Goal: Information Seeking & Learning: Compare options

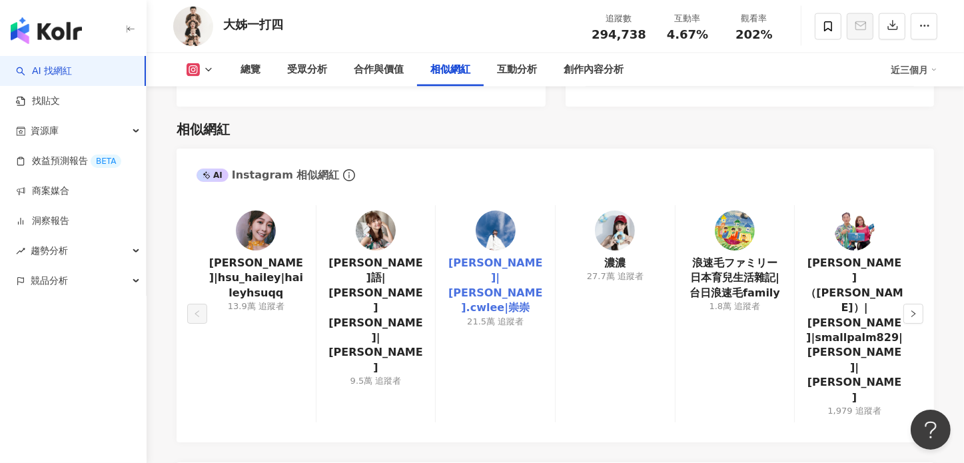
click at [530, 256] on link "Daniel|daniel.cwlee|崇崇" at bounding box center [495, 286] width 98 height 60
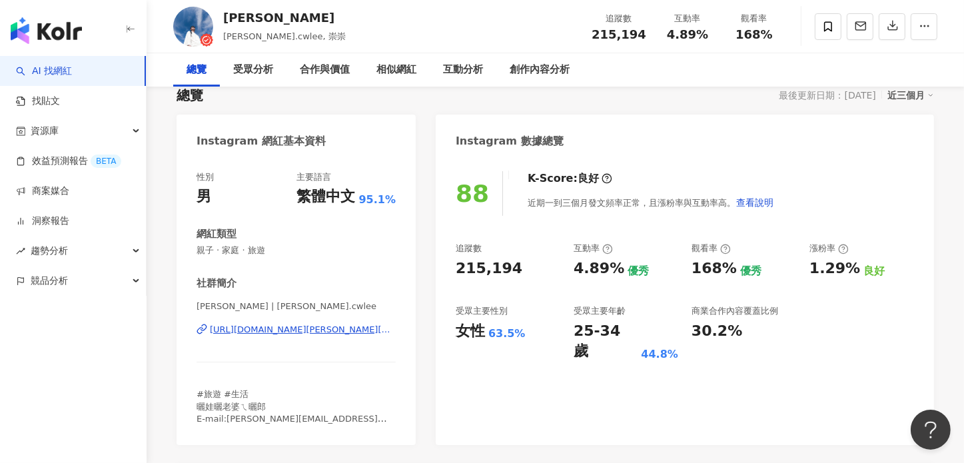
scroll to position [96, 0]
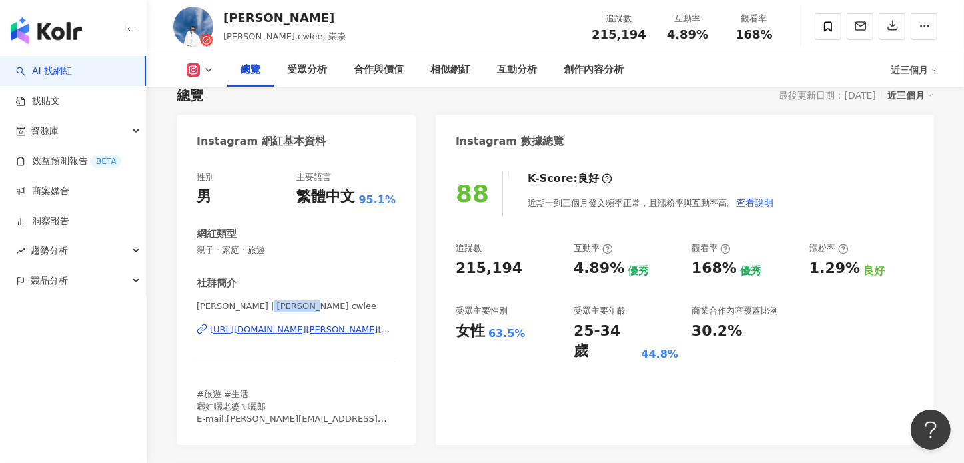
drag, startPoint x: 264, startPoint y: 308, endPoint x: 300, endPoint y: 313, distance: 36.3
click at [300, 313] on div "[PERSON_NAME] | [PERSON_NAME].cwlee [URL][DOMAIN_NAME][PERSON_NAME][DOMAIN_NAME]" at bounding box center [296, 339] width 199 height 78
click at [314, 304] on span "[PERSON_NAME] | [PERSON_NAME].cwlee" at bounding box center [296, 306] width 199 height 12
click at [320, 329] on div "[URL][DOMAIN_NAME][PERSON_NAME][DOMAIN_NAME]" at bounding box center [303, 330] width 186 height 12
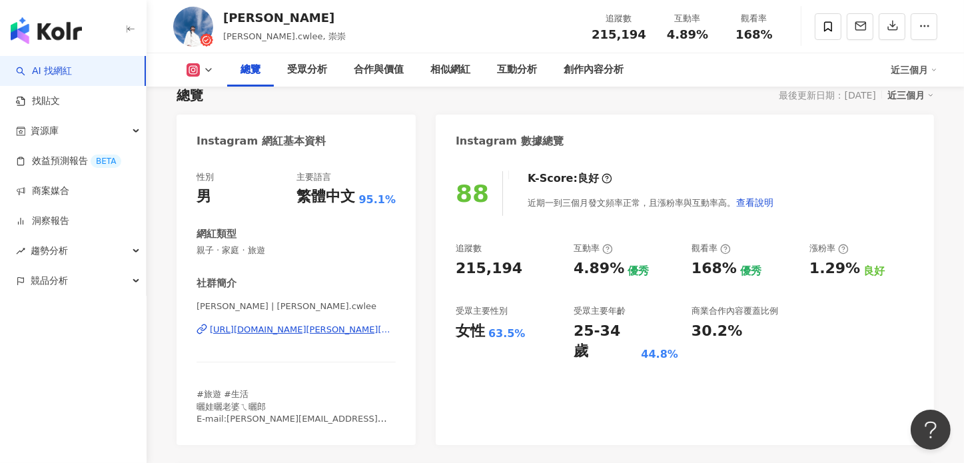
scroll to position [305, 0]
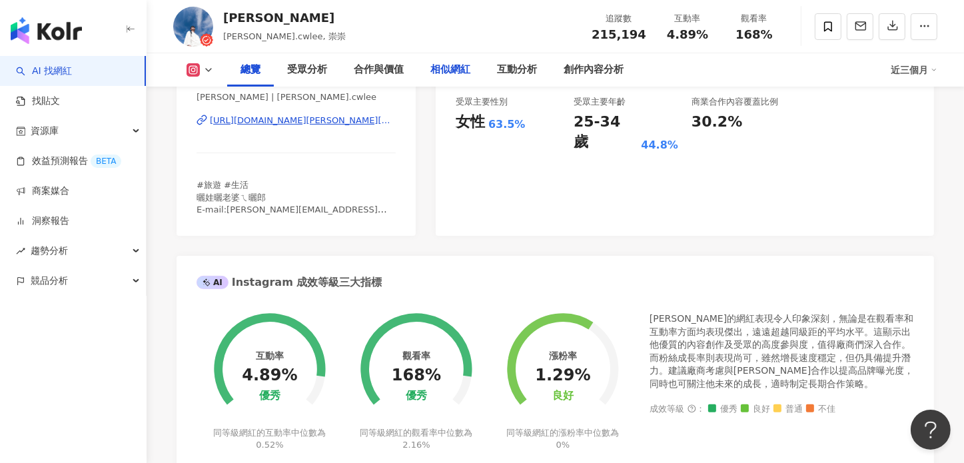
click at [450, 65] on div "相似網紅" at bounding box center [450, 70] width 40 height 16
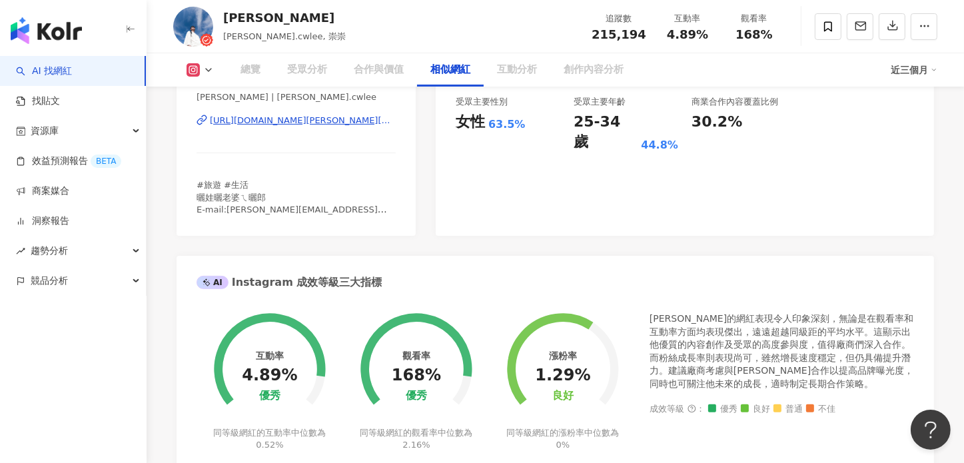
scroll to position [2159, 0]
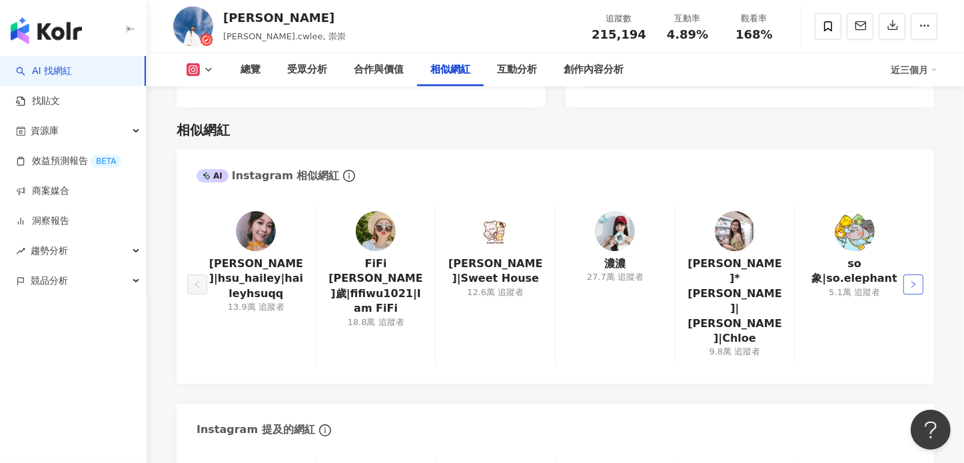
click at [914, 280] on icon "right" at bounding box center [913, 284] width 8 height 8
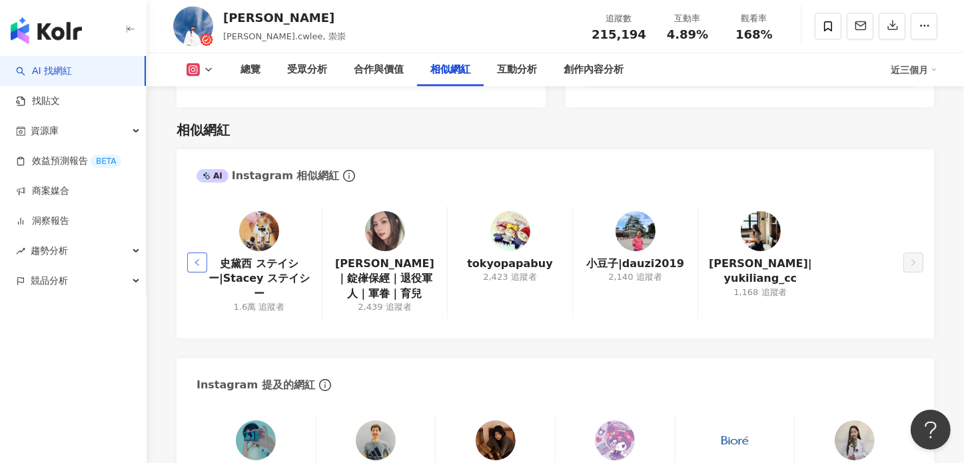
click at [189, 253] on button "button" at bounding box center [197, 263] width 20 height 20
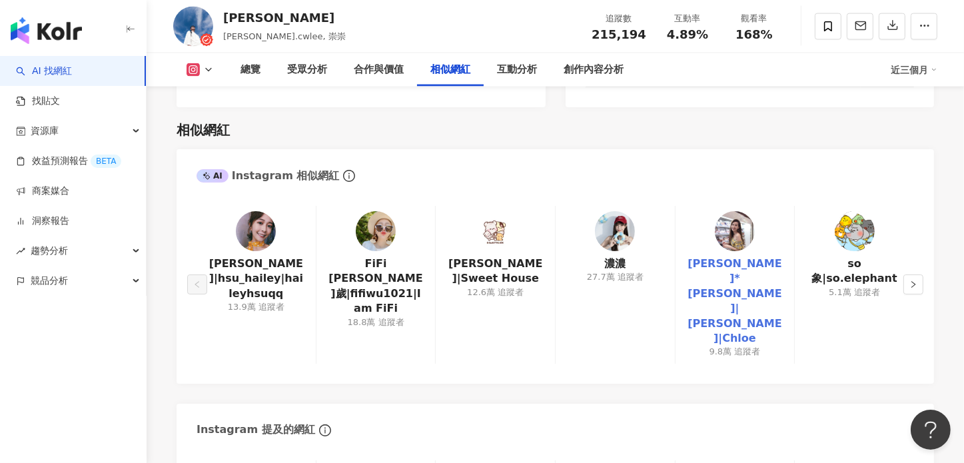
click at [745, 257] on link "[PERSON_NAME]* [PERSON_NAME]|[PERSON_NAME]|Chloe" at bounding box center [735, 301] width 98 height 89
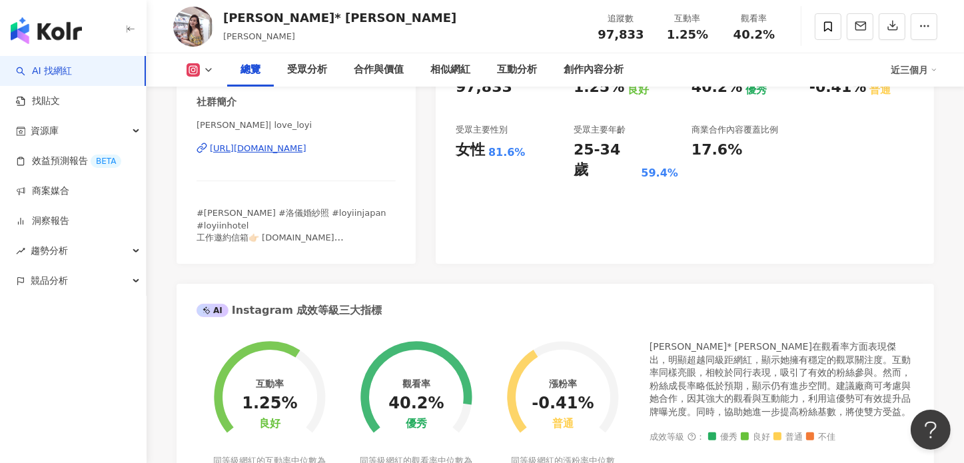
scroll to position [278, 0]
